Goal: Task Accomplishment & Management: Use online tool/utility

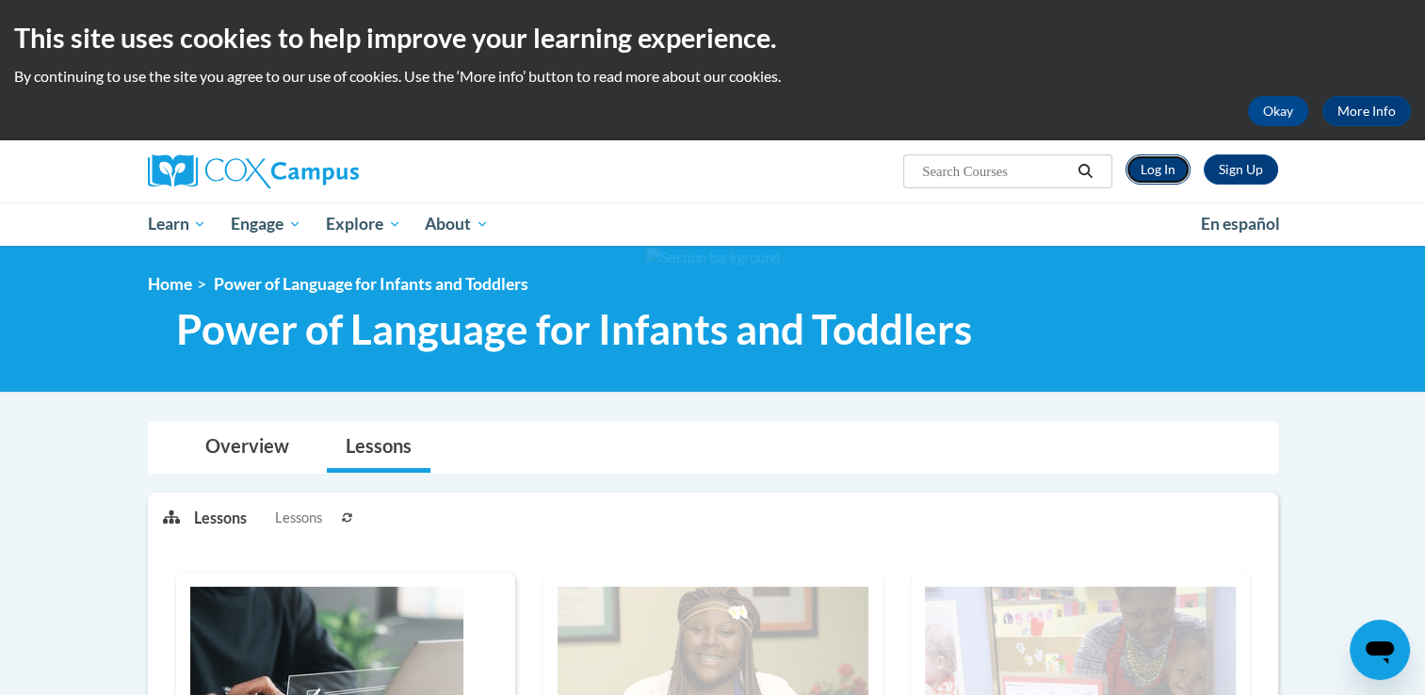
click at [1149, 183] on link "Log In" at bounding box center [1158, 170] width 65 height 30
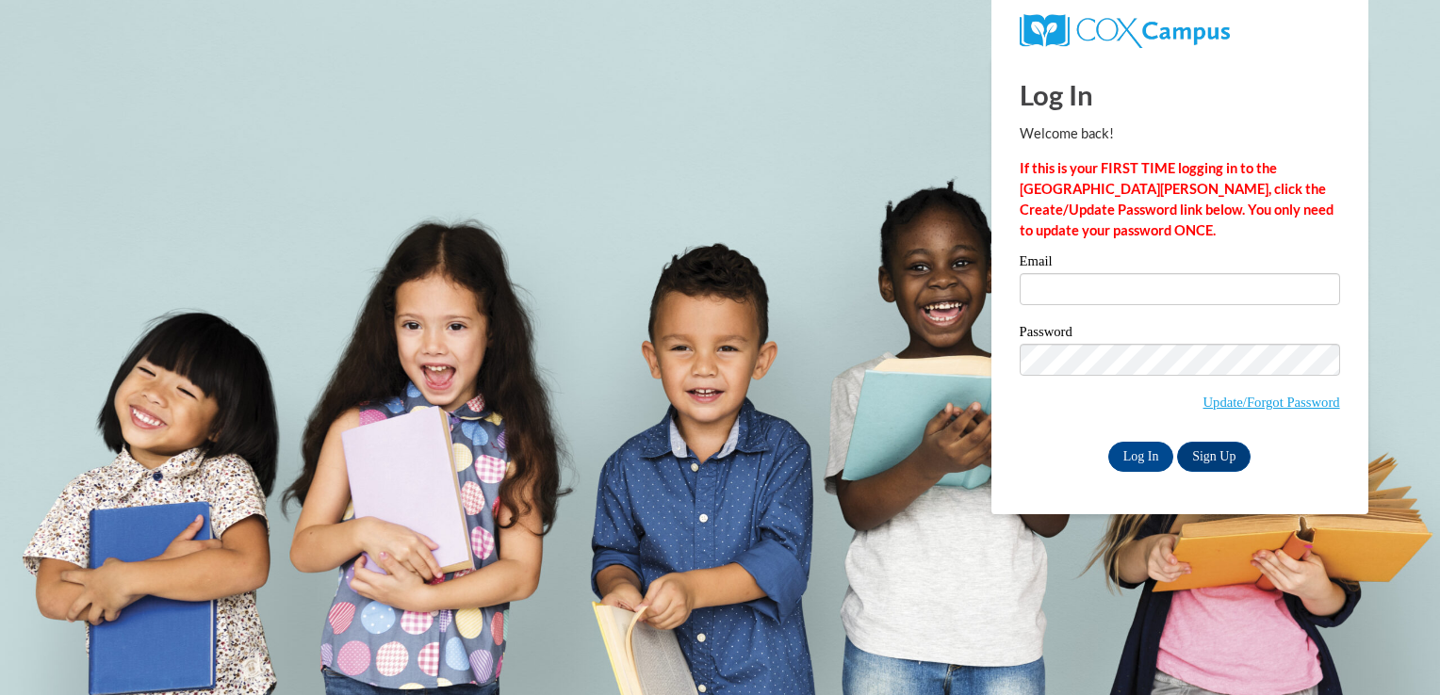
click at [1126, 307] on div "Email" at bounding box center [1179, 286] width 320 height 65
click at [1082, 290] on input "Email" at bounding box center [1179, 289] width 320 height 32
type input "tturpeinen@kbocc.edu"
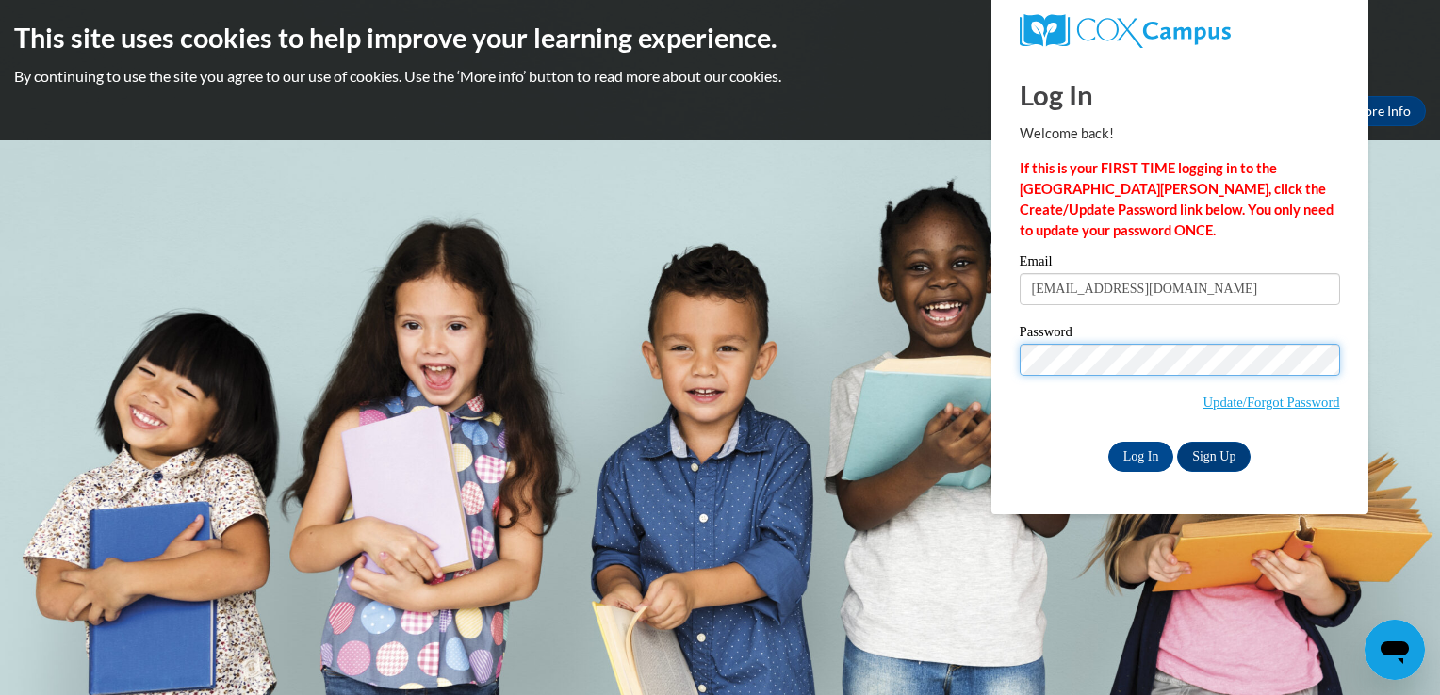
click at [1108, 442] on input "Log In" at bounding box center [1141, 457] width 66 height 30
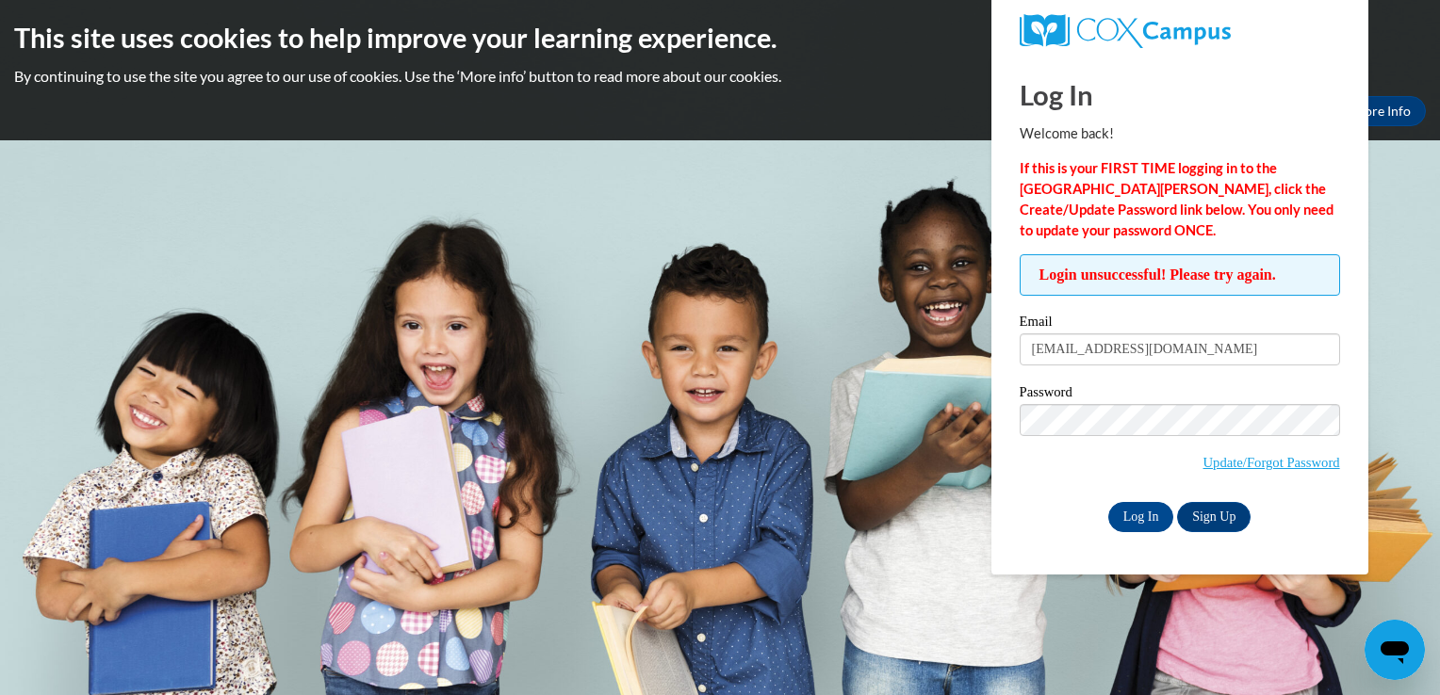
click at [1100, 397] on label "Password" at bounding box center [1179, 394] width 320 height 19
click at [1133, 516] on input "Log In" at bounding box center [1141, 517] width 66 height 30
click at [1261, 465] on link "Update/Forgot Password" at bounding box center [1271, 462] width 137 height 15
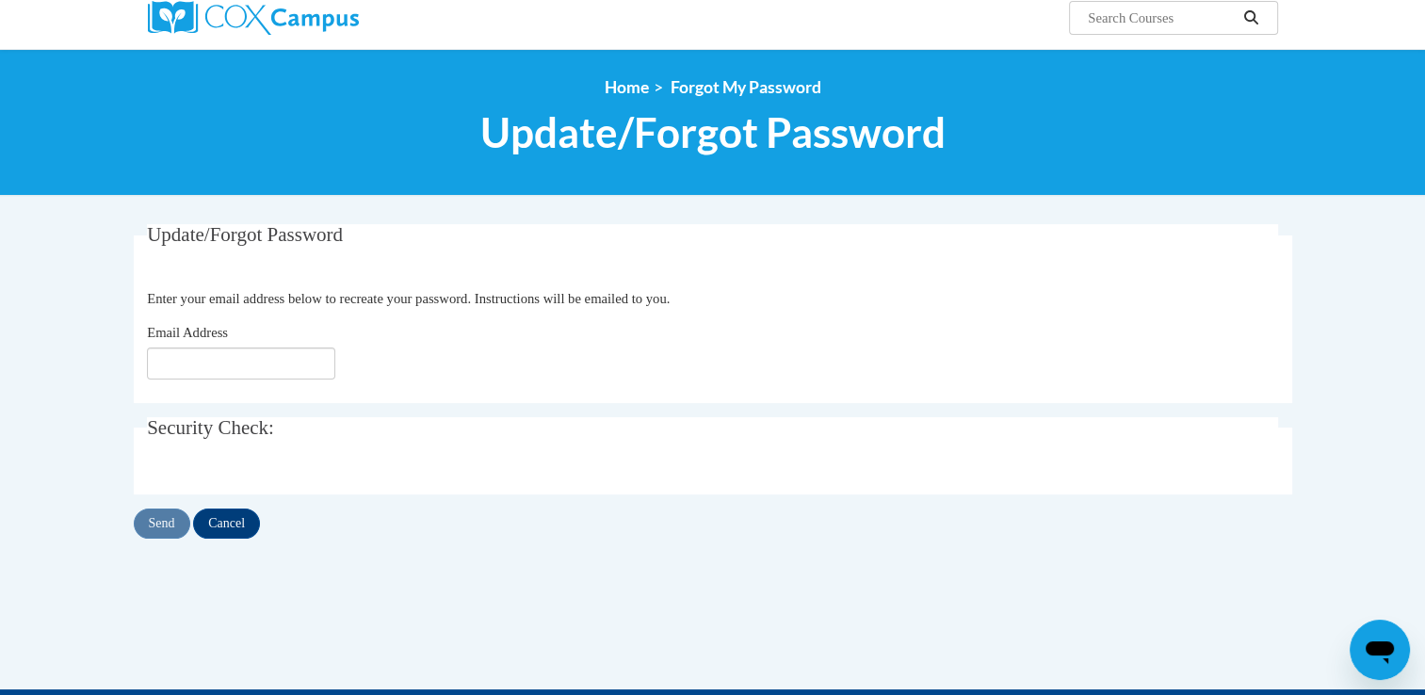
scroll to position [155, 0]
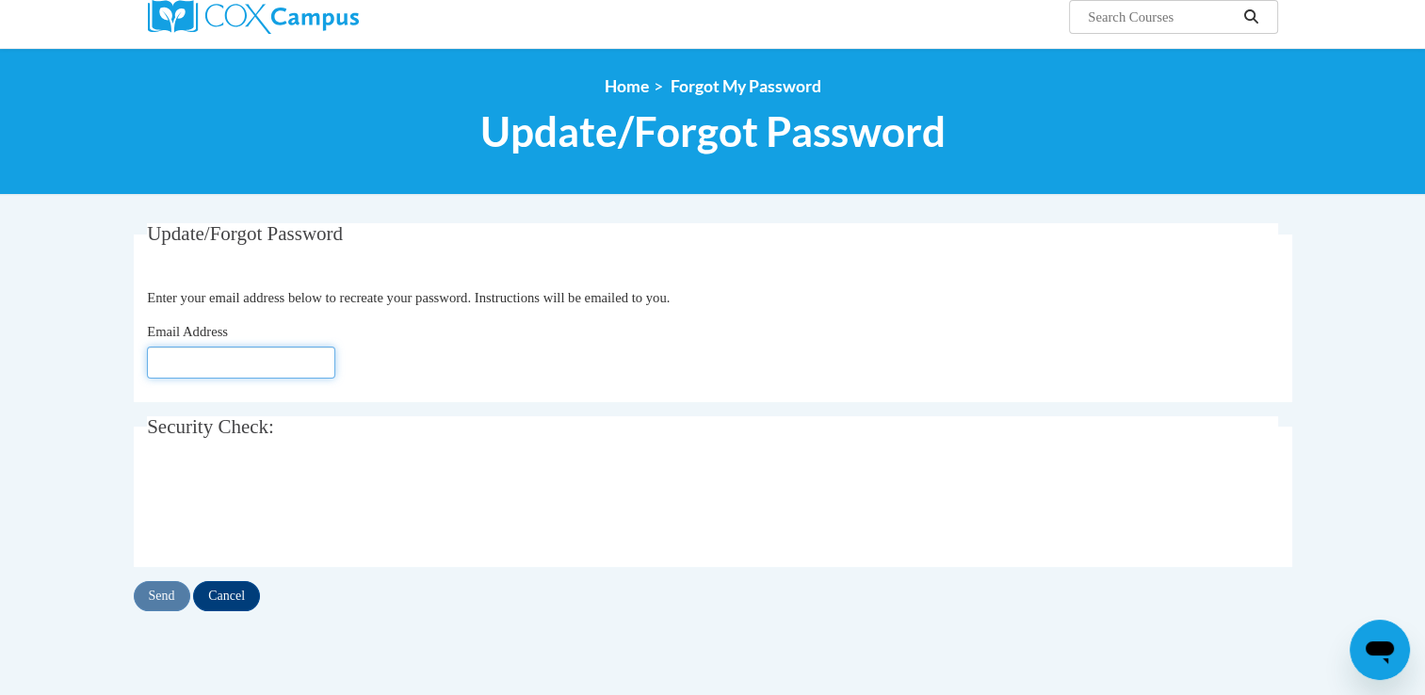
click at [223, 363] on input "Email Address" at bounding box center [241, 363] width 188 height 32
type input "[EMAIL_ADDRESS][DOMAIN_NAME]"
click at [171, 594] on input "Send" at bounding box center [162, 596] width 57 height 30
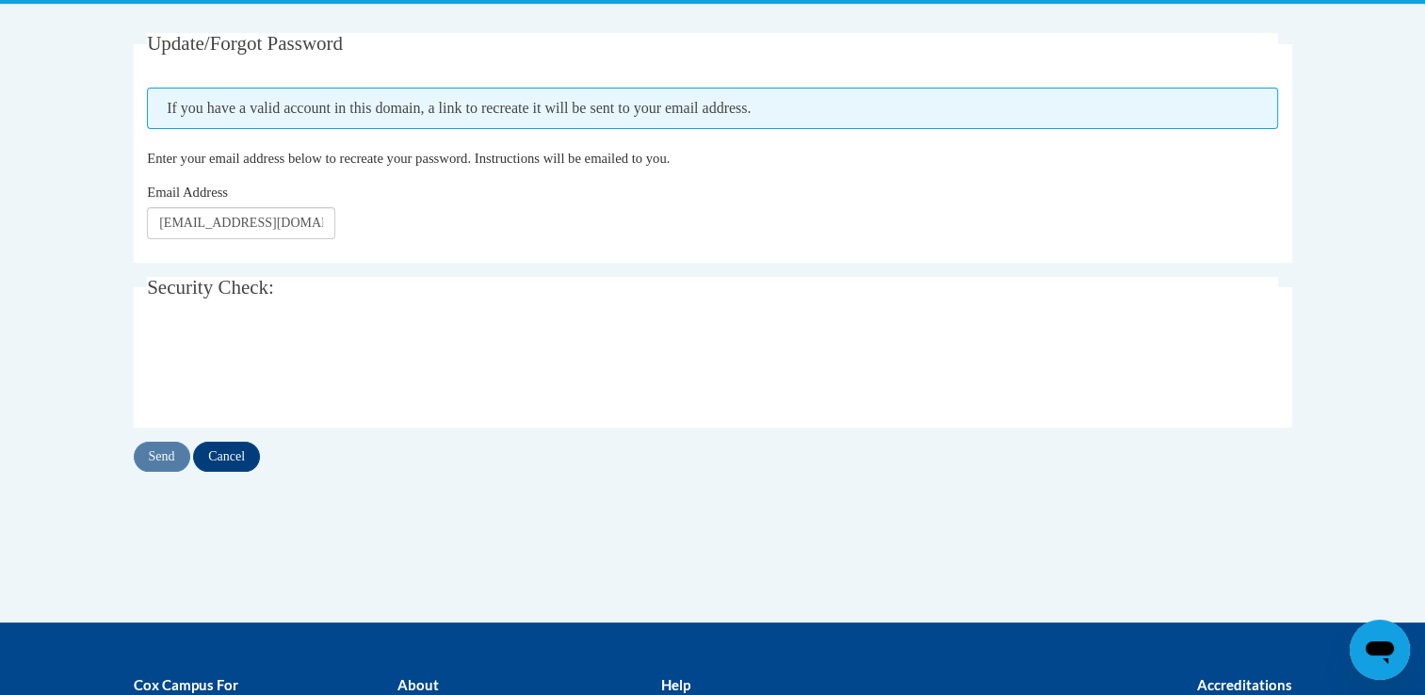
scroll to position [369, 0]
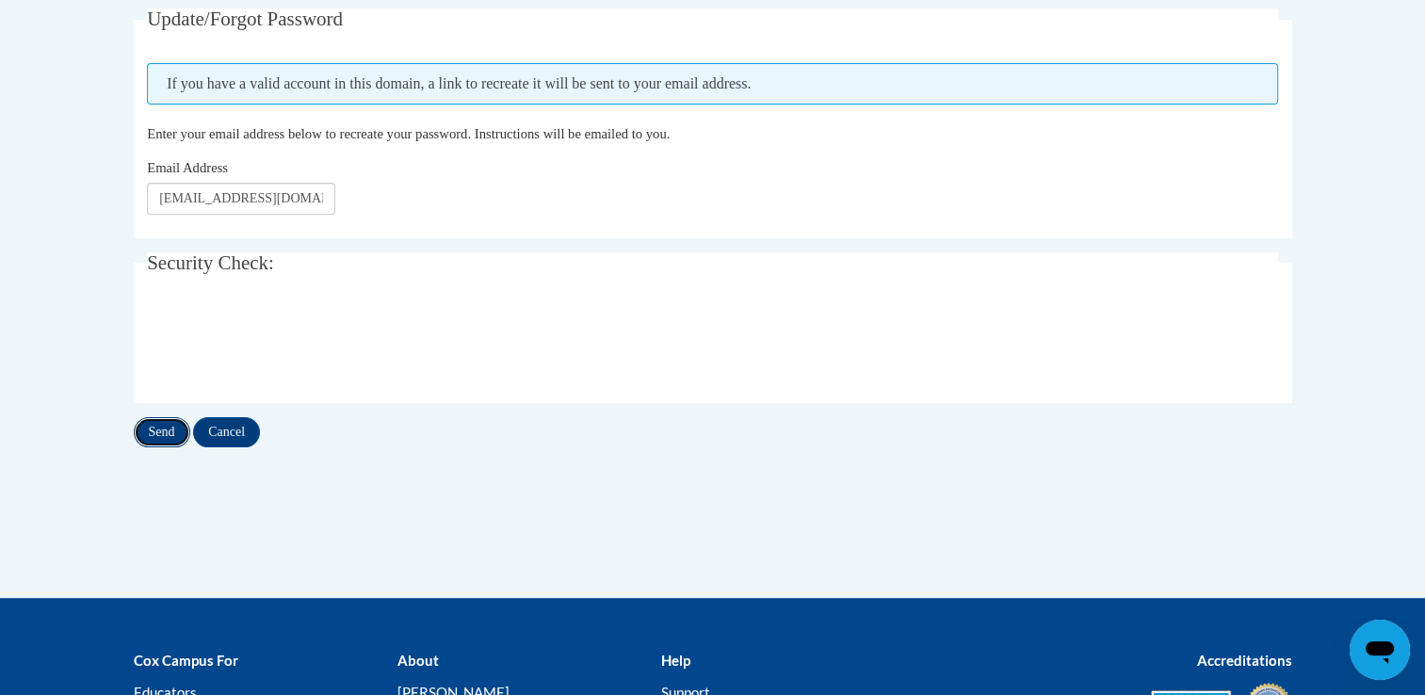
click at [163, 420] on input "Send" at bounding box center [162, 432] width 57 height 30
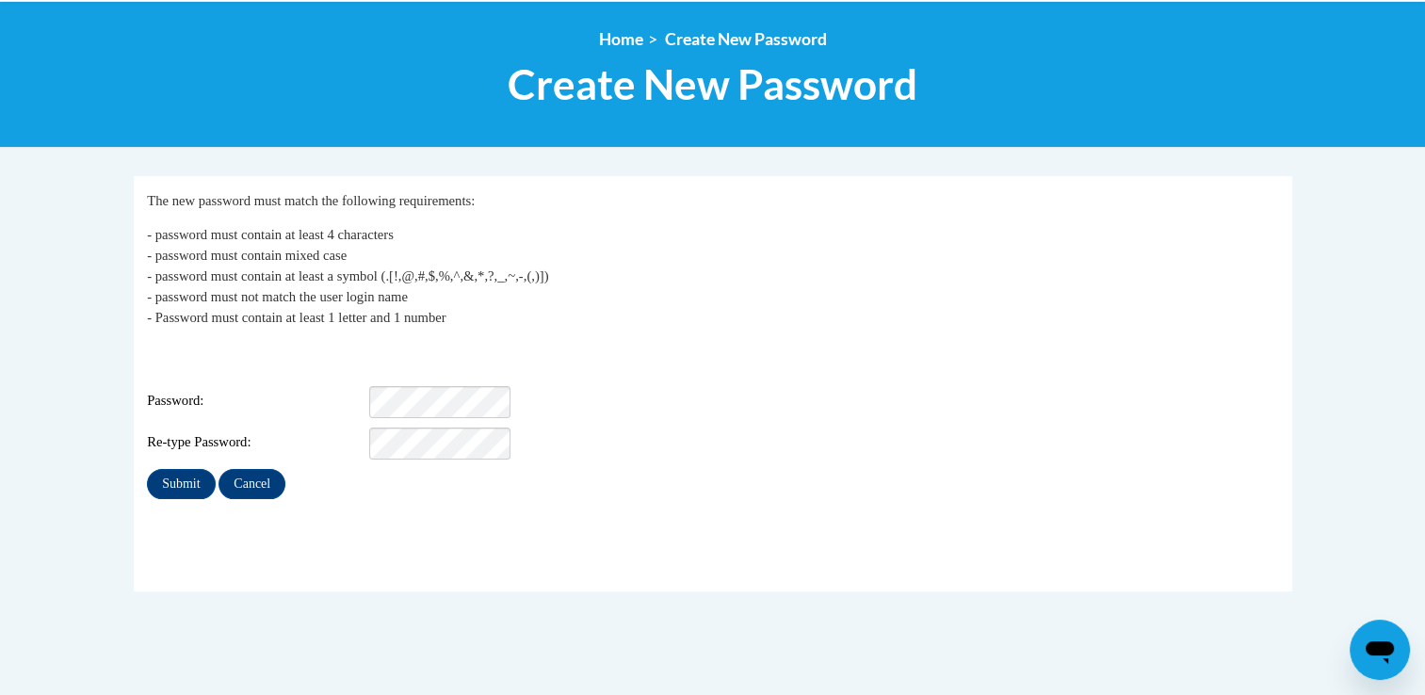
scroll to position [202, 0]
click at [147, 469] on input "Submit" at bounding box center [181, 484] width 68 height 30
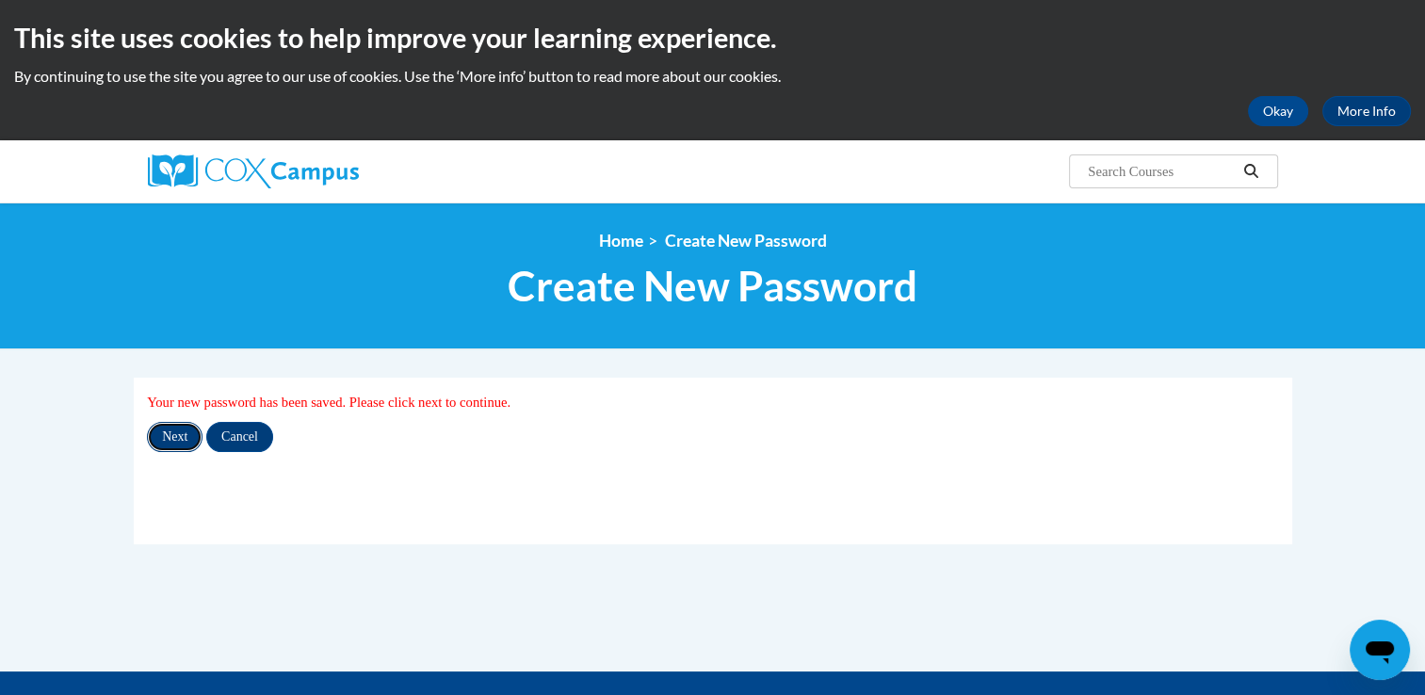
click at [182, 444] on input "Next" at bounding box center [175, 437] width 56 height 30
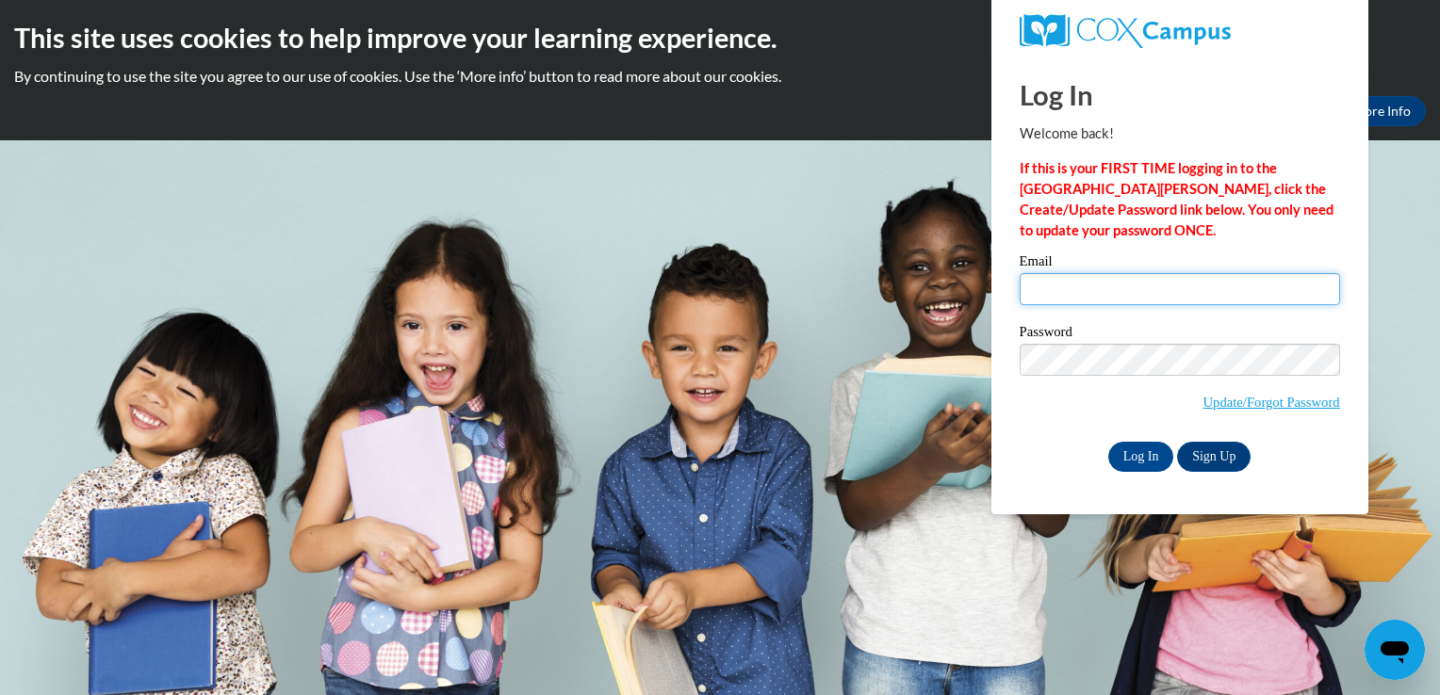
click at [1121, 289] on input "Email" at bounding box center [1179, 289] width 320 height 32
type input "[EMAIL_ADDRESS][DOMAIN_NAME]"
click at [1153, 383] on span "Update/Forgot Password" at bounding box center [1179, 383] width 320 height 78
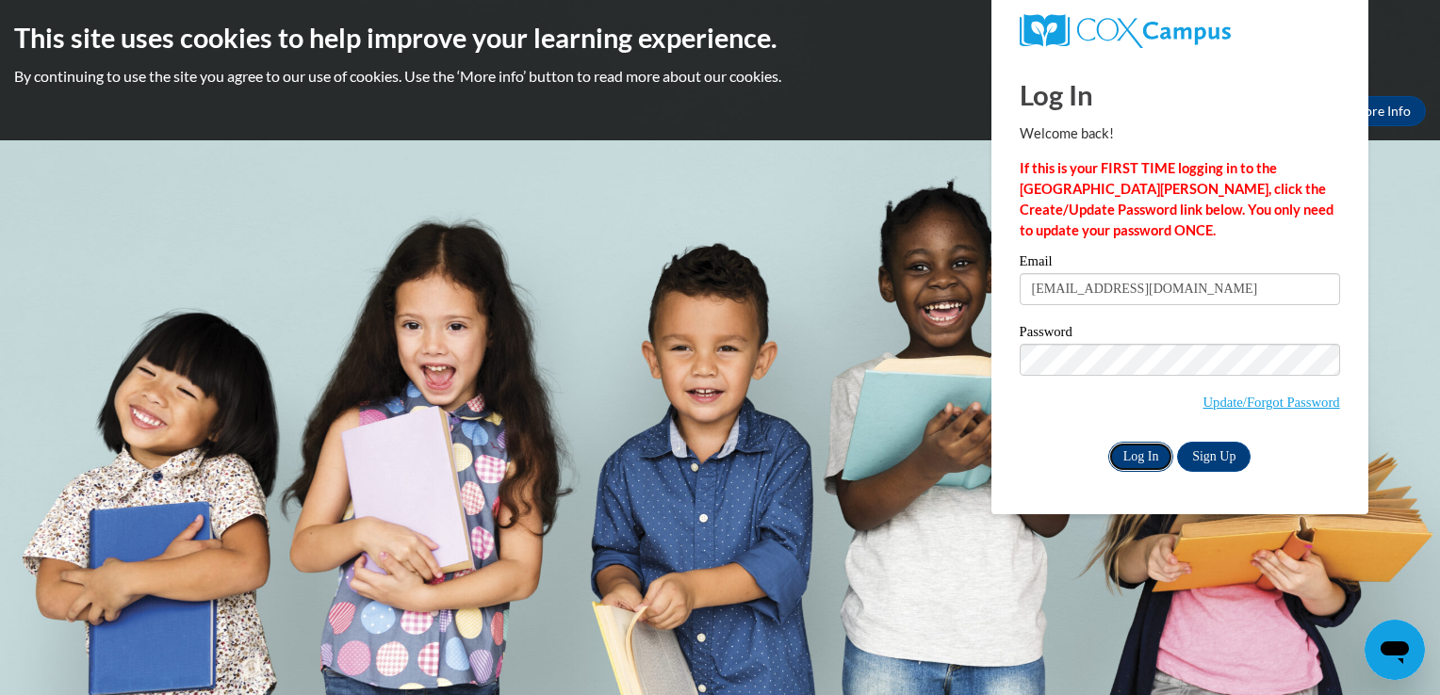
click at [1151, 465] on input "Log In" at bounding box center [1141, 457] width 66 height 30
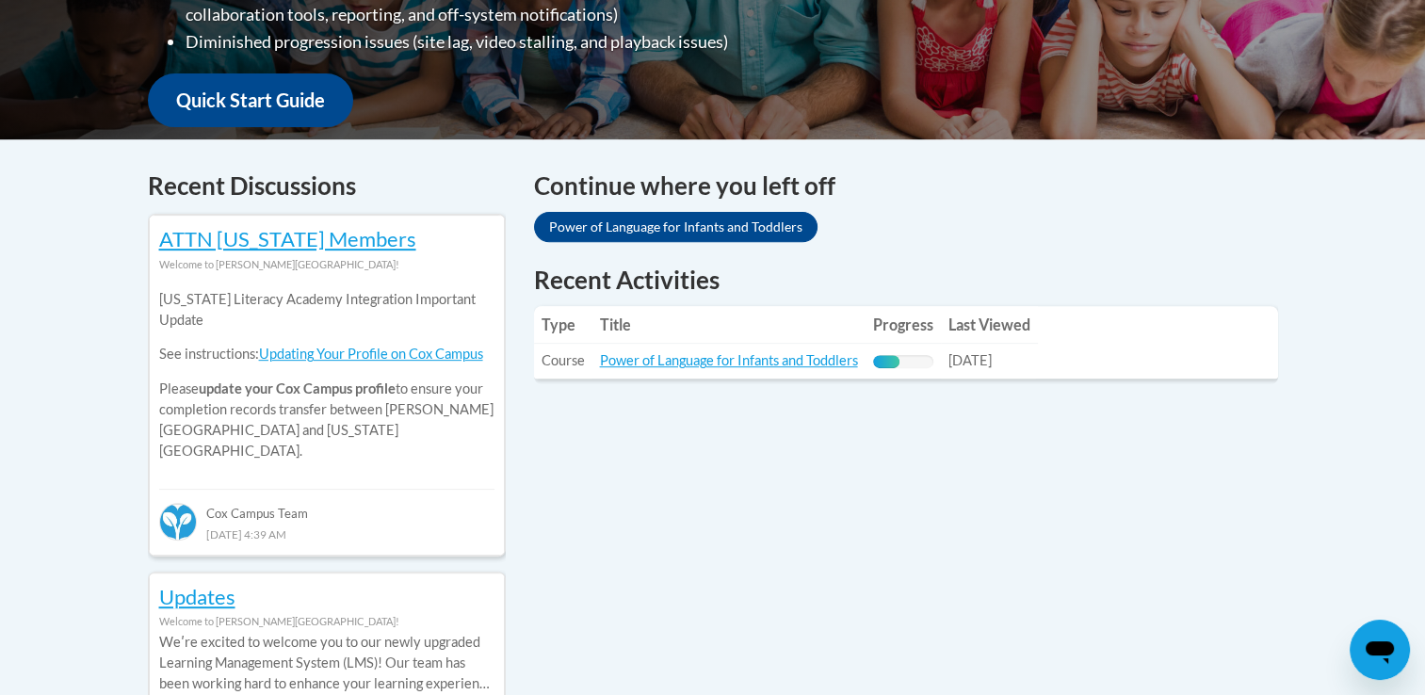
scroll to position [670, 0]
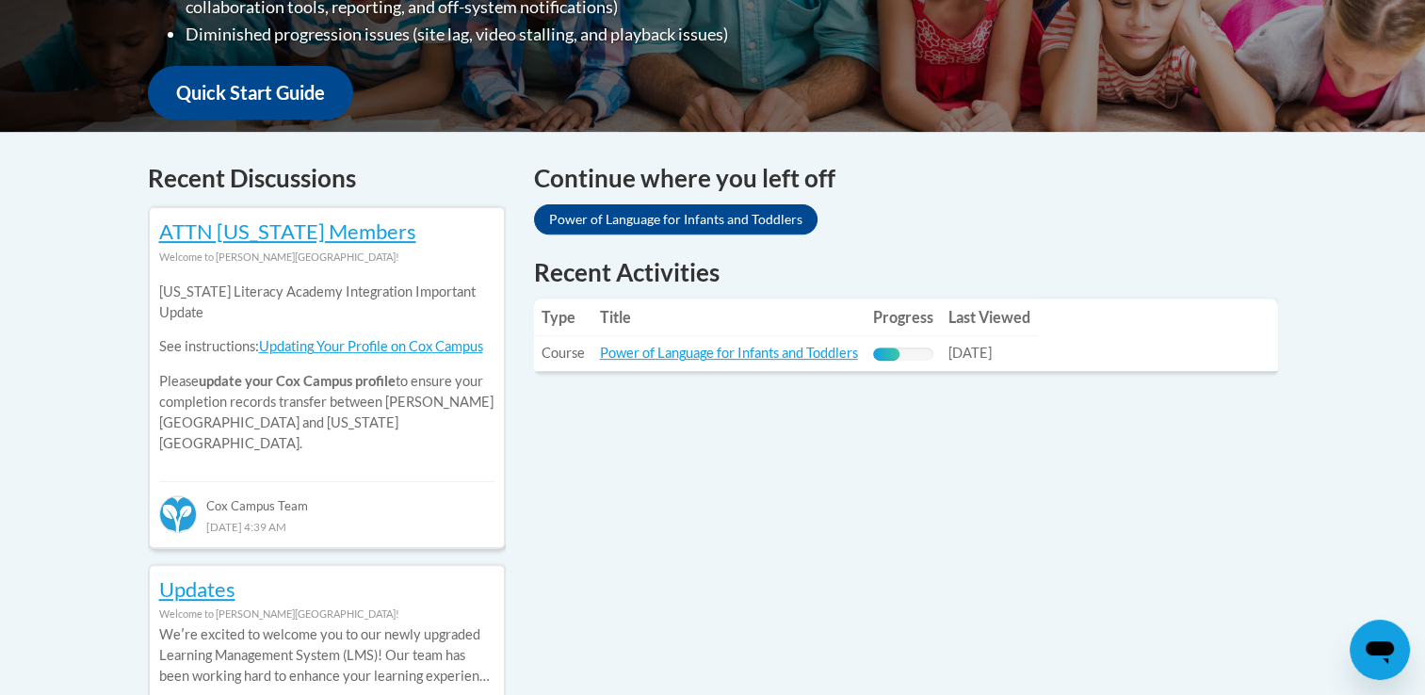
click at [1031, 346] on td "Last Viewed: 10/13/2025" at bounding box center [989, 353] width 97 height 35
click at [731, 345] on link "Power of Language for Infants and Toddlers" at bounding box center [729, 353] width 258 height 16
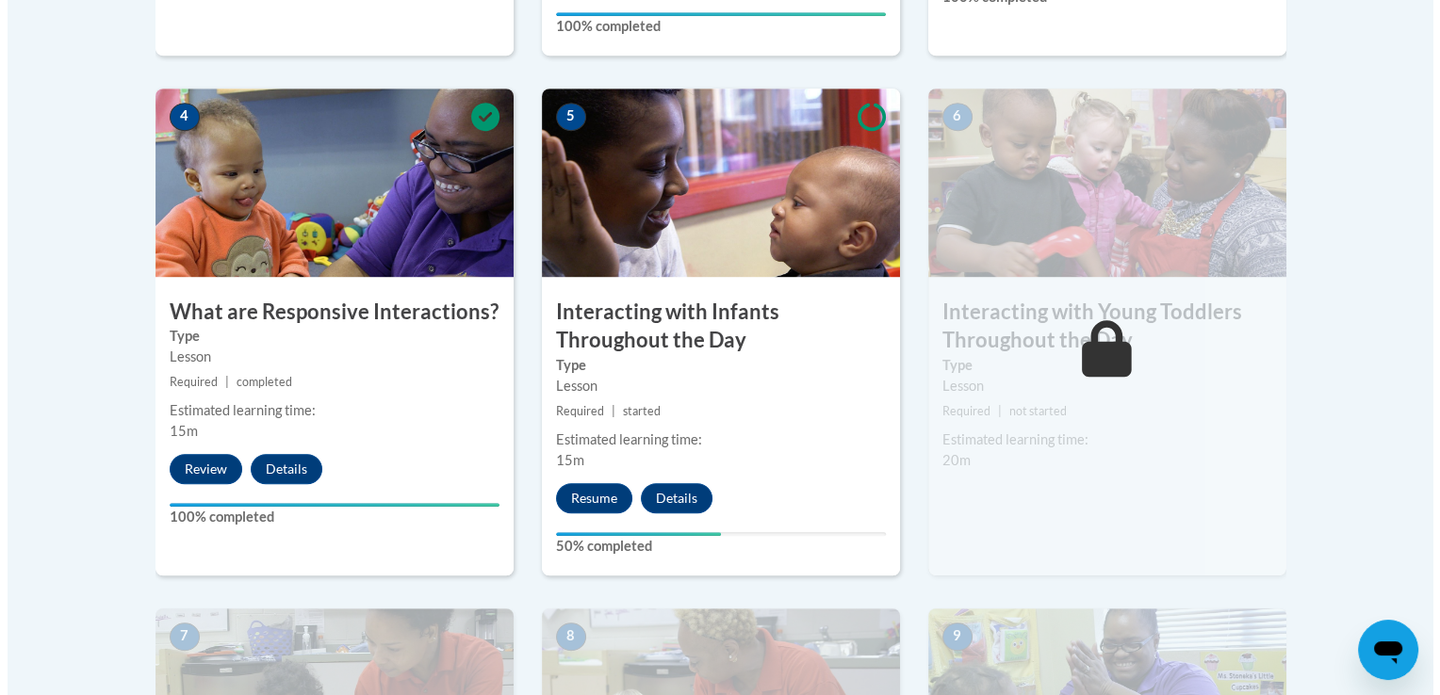
scroll to position [1103, 0]
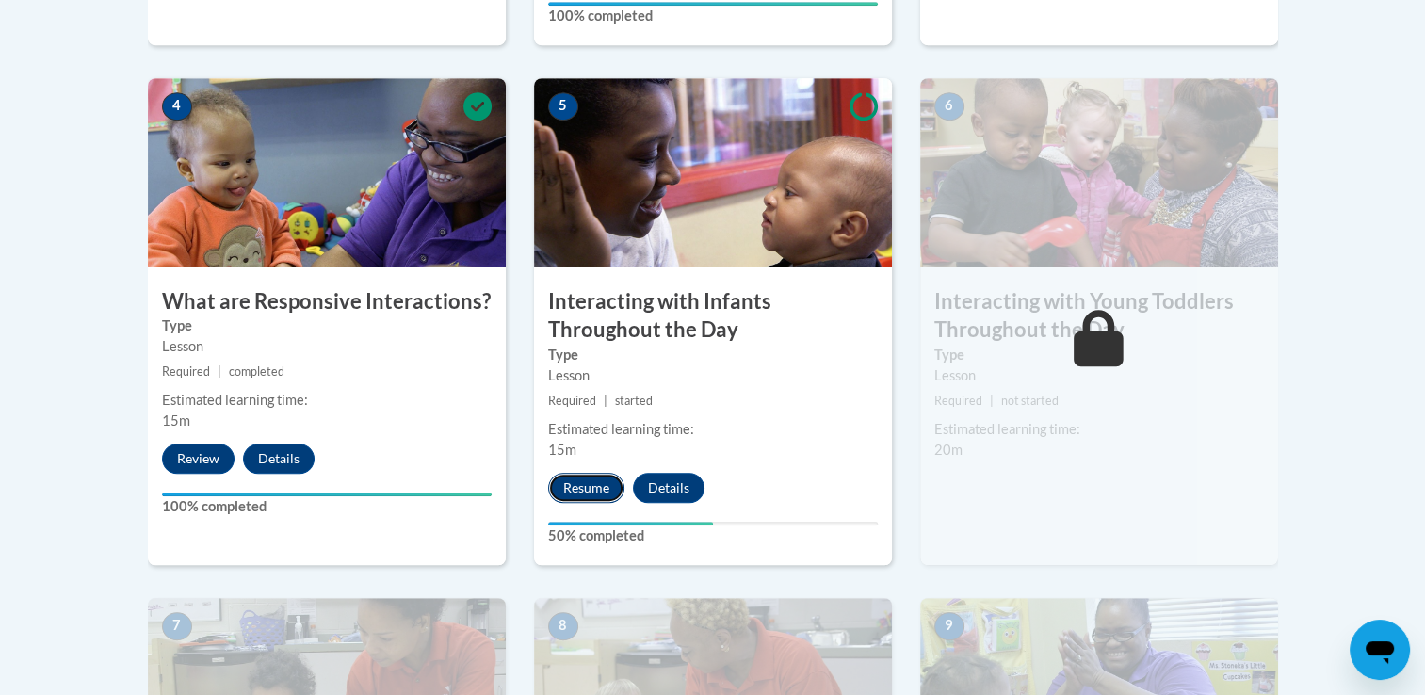
click at [569, 473] on button "Resume" at bounding box center [586, 488] width 76 height 30
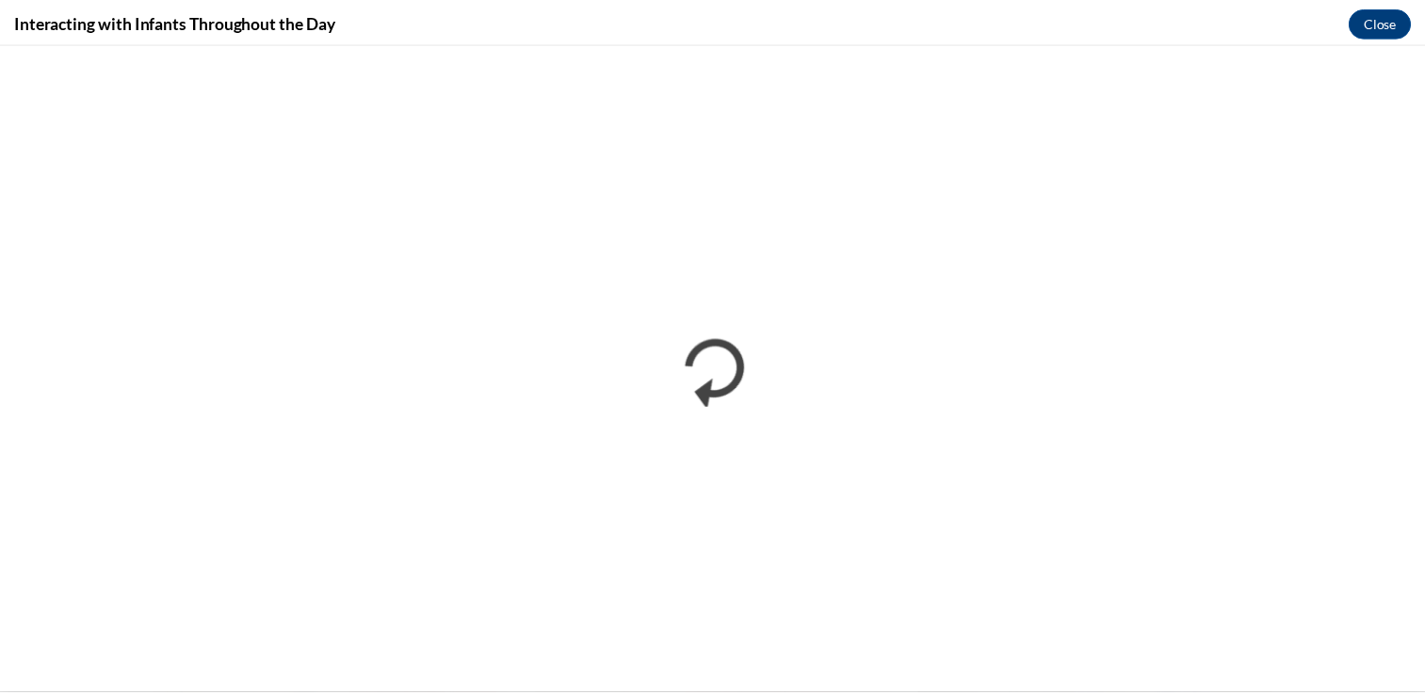
scroll to position [0, 0]
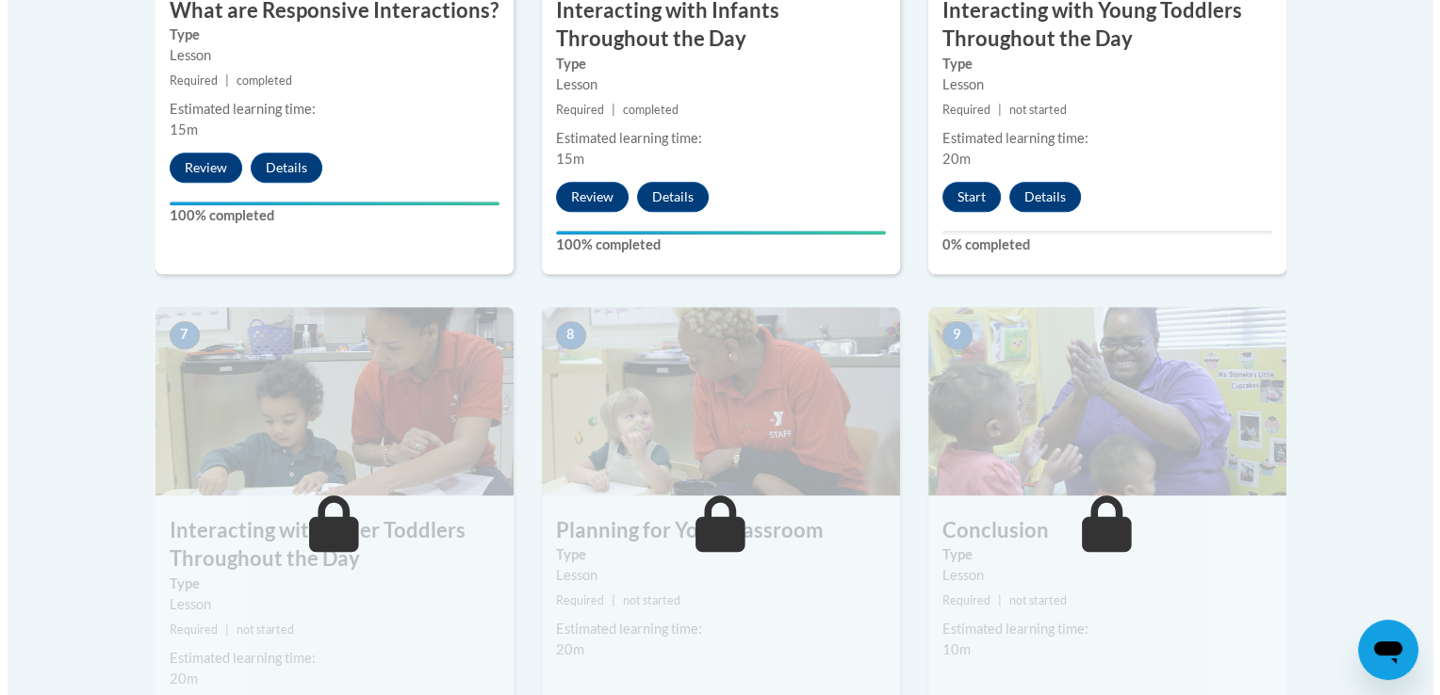
scroll to position [1394, 0]
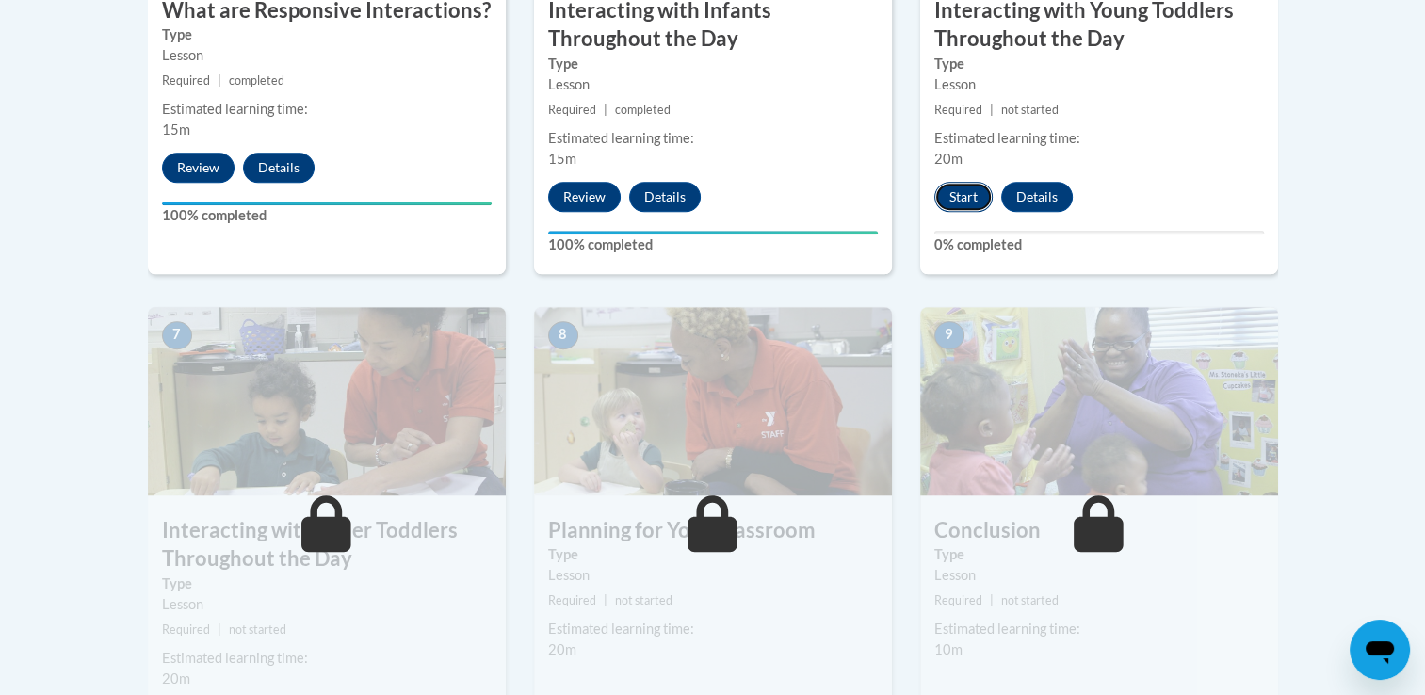
click at [952, 182] on button "Start" at bounding box center [964, 197] width 58 height 30
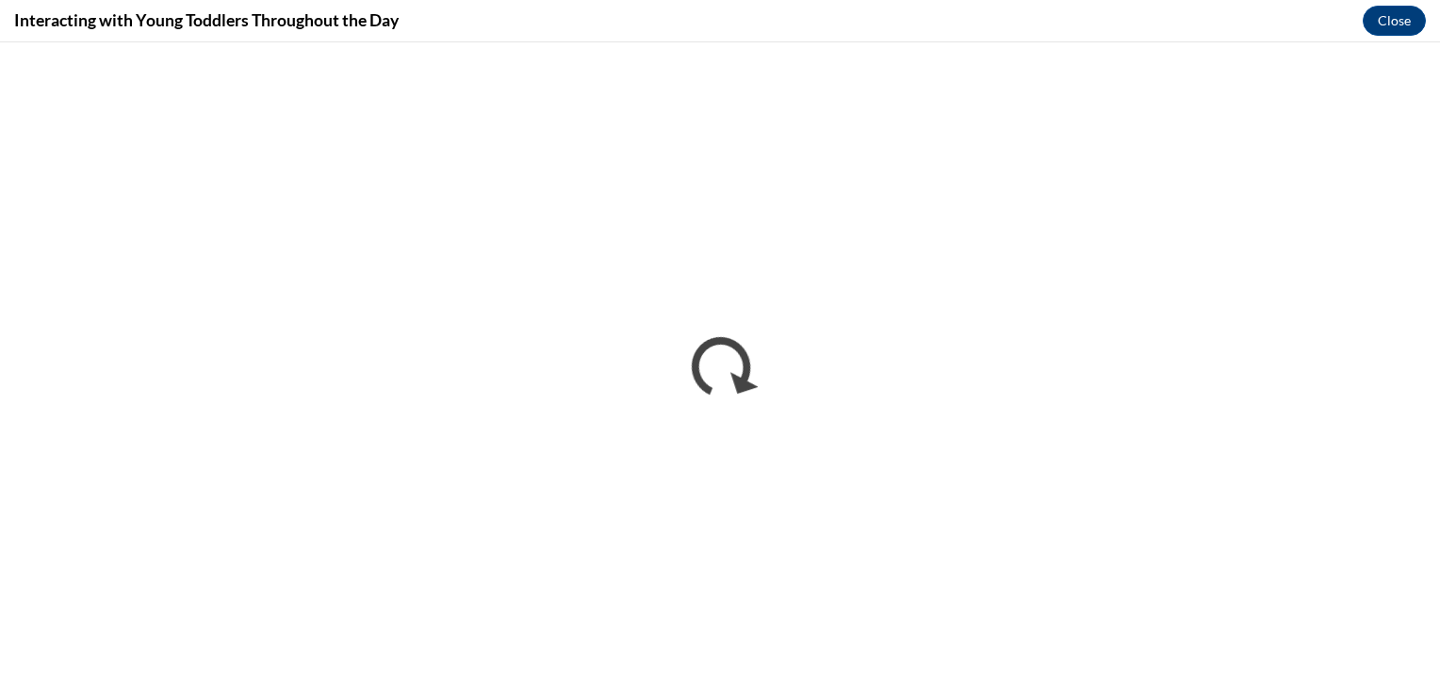
scroll to position [0, 0]
